Goal: Find specific page/section: Find specific page/section

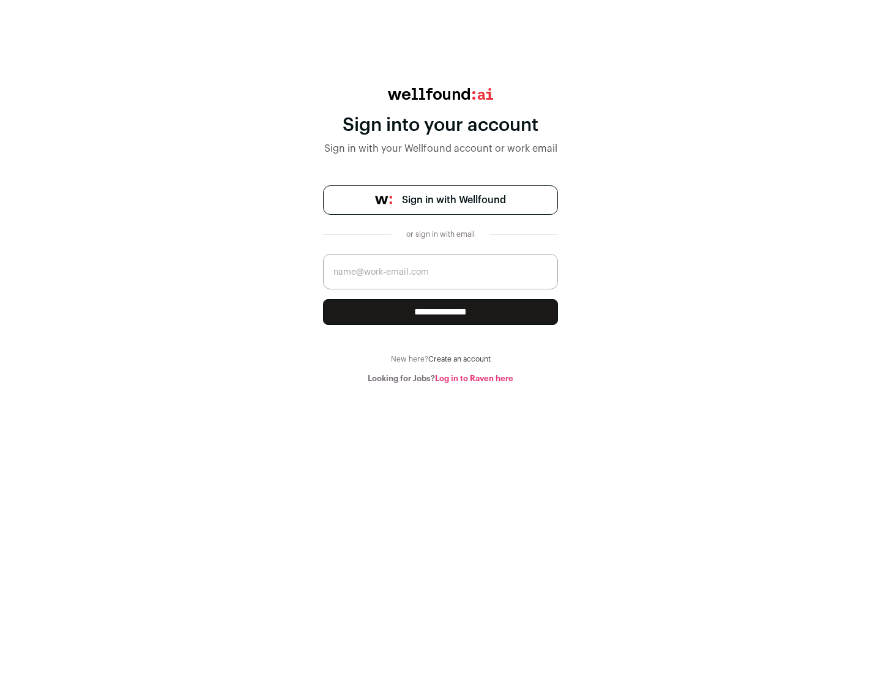
click at [453, 200] on span "Sign in with Wellfound" at bounding box center [454, 200] width 104 height 15
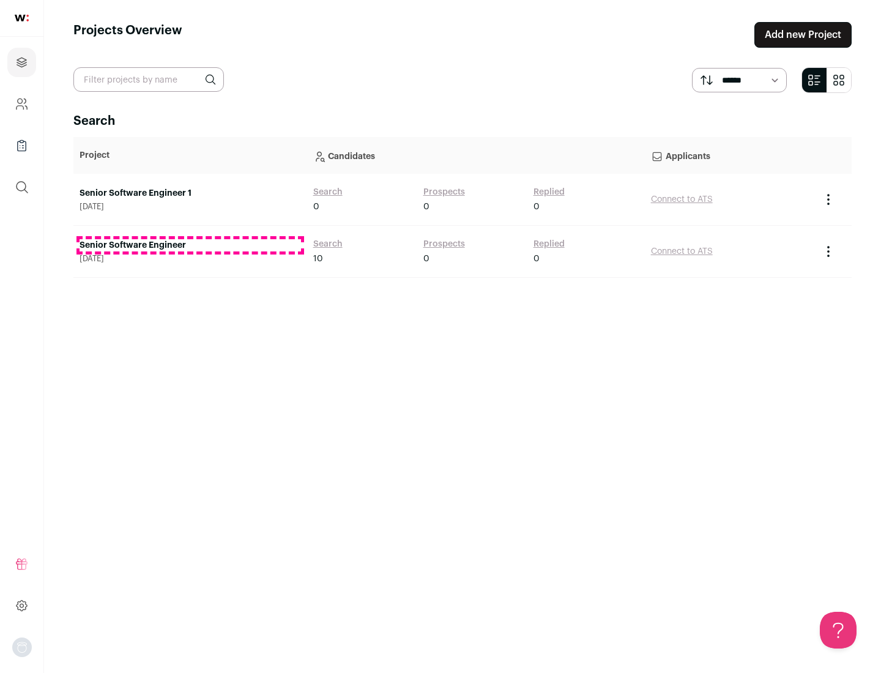
click at [190, 245] on link "Senior Software Engineer" at bounding box center [191, 245] width 222 height 12
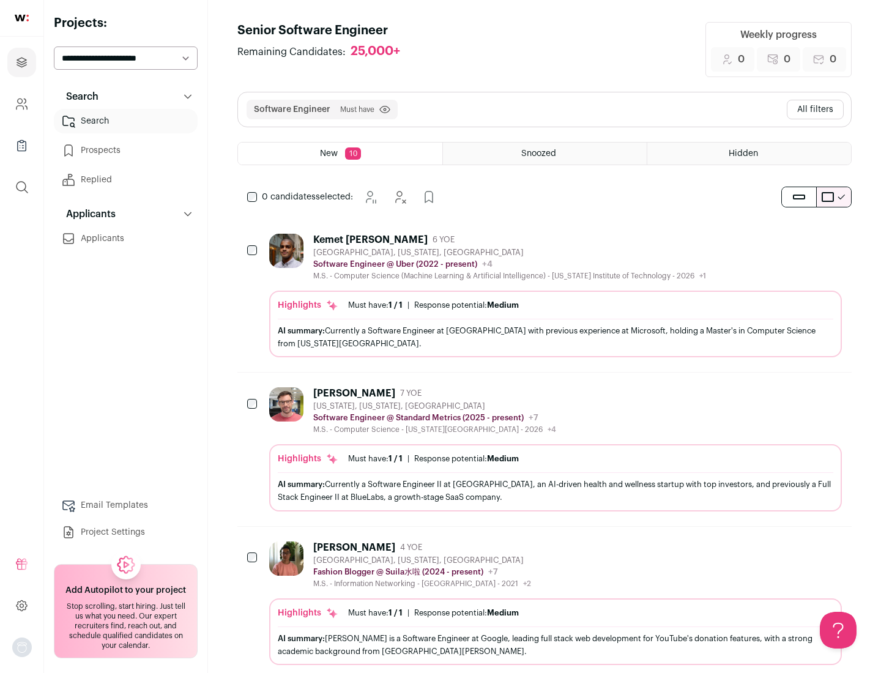
click at [545, 296] on div "Highlights Must have: 1 / 1 How many must haves have been fulfilled? | Response…" at bounding box center [555, 324] width 573 height 67
